Goal: Task Accomplishment & Management: Use online tool/utility

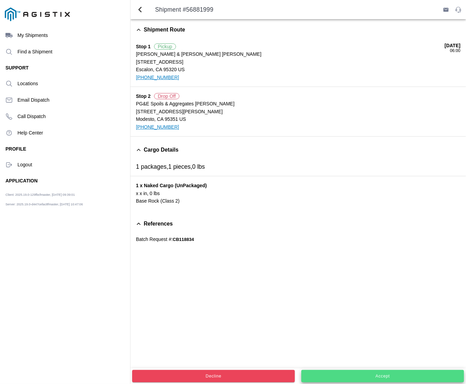
click at [339, 375] on span "Accept" at bounding box center [383, 376] width 154 height 4
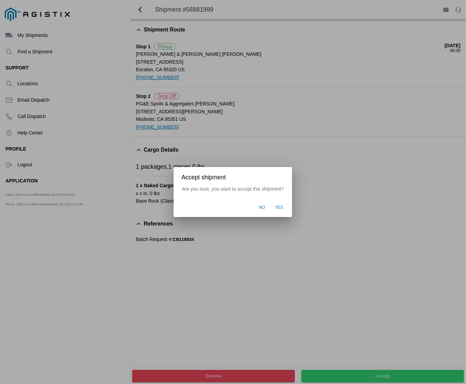
click at [281, 207] on span "Yes" at bounding box center [279, 208] width 9 height 6
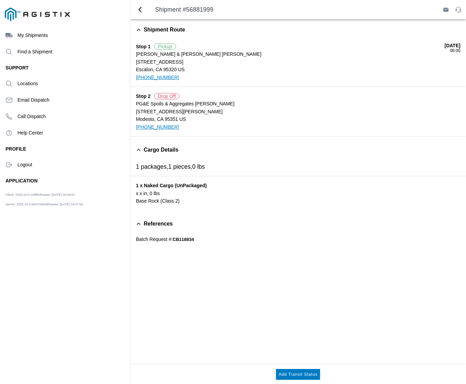
click at [19, 167] on div "Logout" at bounding box center [64, 164] width 119 height 16
click at [176, 378] on button "Accept" at bounding box center [166, 380] width 20 height 7
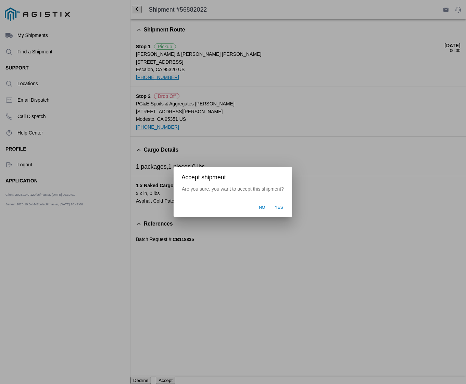
click at [276, 207] on span "Yes" at bounding box center [279, 208] width 9 height 6
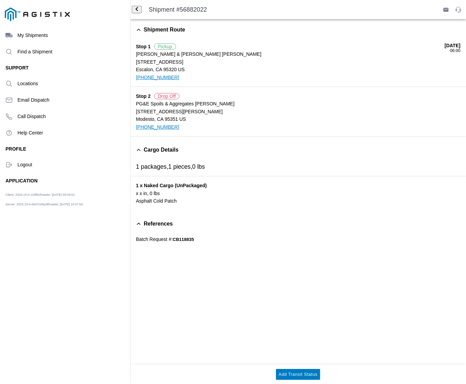
click at [23, 166] on ion-label "Logout" at bounding box center [70, 164] width 107 height 5
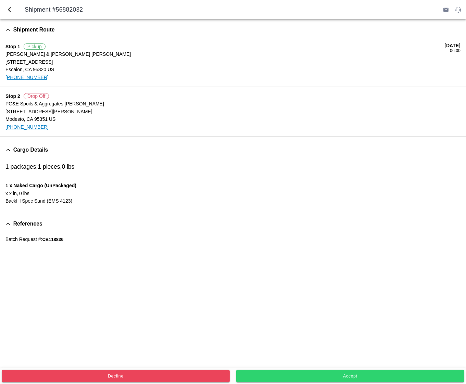
click at [403, 375] on span "Accept" at bounding box center [350, 376] width 219 height 4
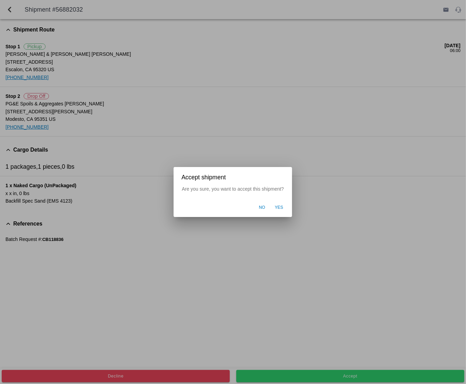
click at [279, 207] on span "Yes" at bounding box center [279, 208] width 9 height 6
